Goal: Transaction & Acquisition: Obtain resource

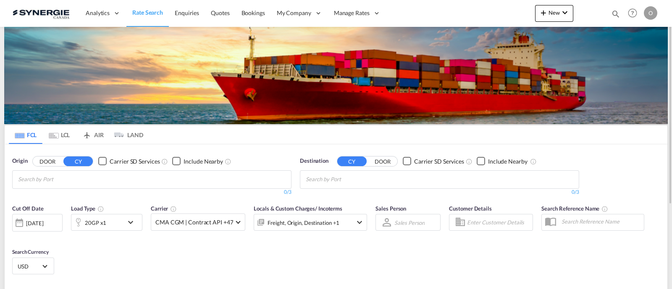
click at [614, 17] on md-icon "icon-magnify" at bounding box center [615, 13] width 9 height 9
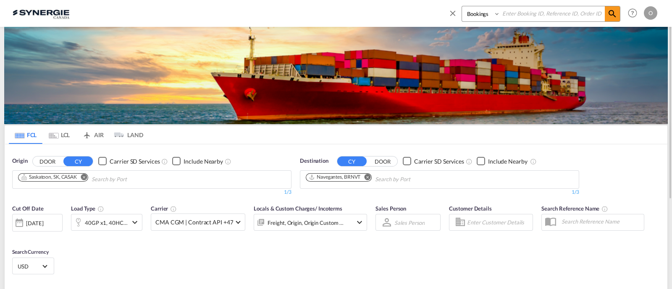
drag, startPoint x: 476, startPoint y: 16, endPoint x: 476, endPoint y: 20, distance: 4.6
click at [476, 15] on select "Bookings Quotes Enquiries" at bounding box center [482, 13] width 40 height 15
select select "Quotes"
click at [462, 6] on select "Bookings Quotes Enquiries" at bounding box center [482, 13] width 40 height 15
click at [539, 13] on input at bounding box center [552, 13] width 105 height 15
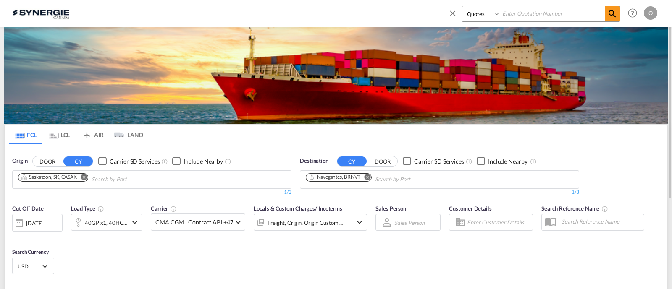
paste input "SYC000014229"
type input "SYC000014229"
click at [612, 13] on md-icon "icon-magnify" at bounding box center [612, 14] width 10 height 10
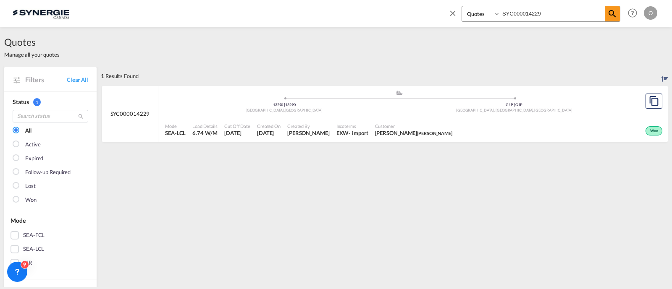
click at [369, 102] on ul ".a{fill:#aaa8ad;} .a{fill:#aaa8ad;} 13290 | 13290 Aix-en-Provence , France G1P …" at bounding box center [399, 100] width 460 height 4
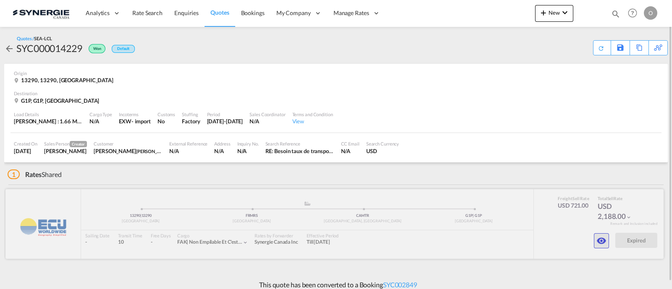
click at [598, 245] on md-icon "icon-eye" at bounding box center [601, 241] width 10 height 10
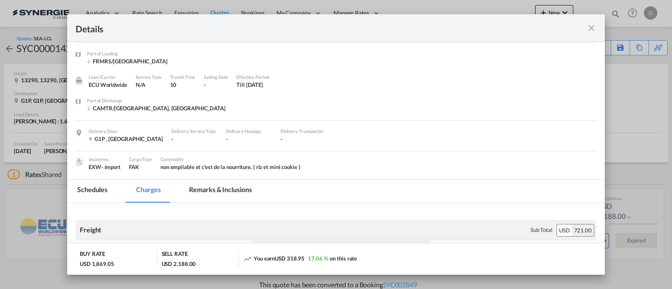
scroll to position [52, 0]
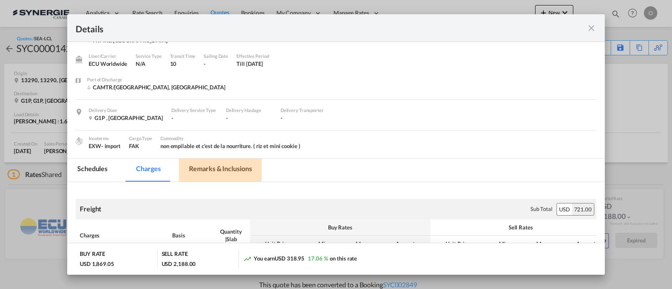
click at [218, 171] on md-tab-item "Remarks & Inclusions" at bounding box center [220, 170] width 83 height 23
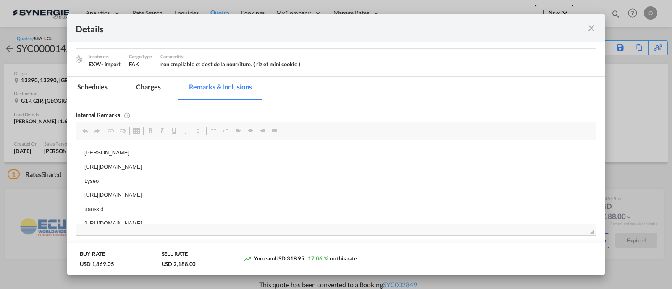
scroll to position [140, 0]
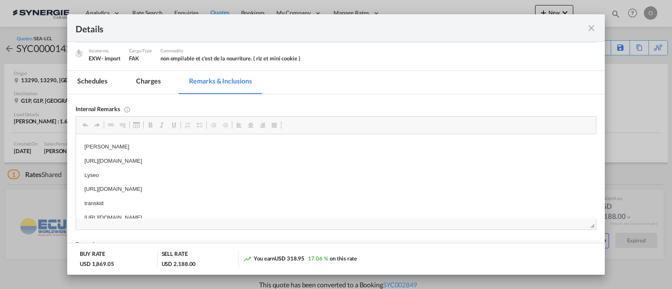
click at [591, 32] on md-icon "icon-close fg-AAA8AD m-0 cursor" at bounding box center [591, 28] width 10 height 10
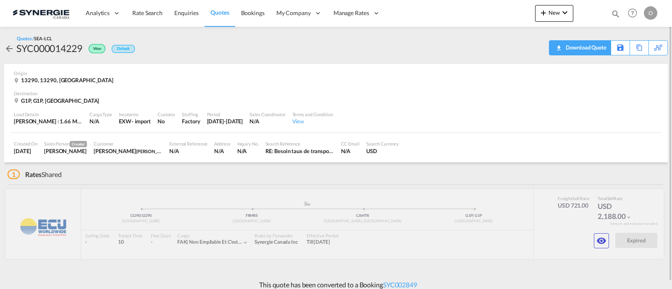
click at [599, 50] on div "Download Quote" at bounding box center [584, 47] width 43 height 13
